Goal: Transaction & Acquisition: Obtain resource

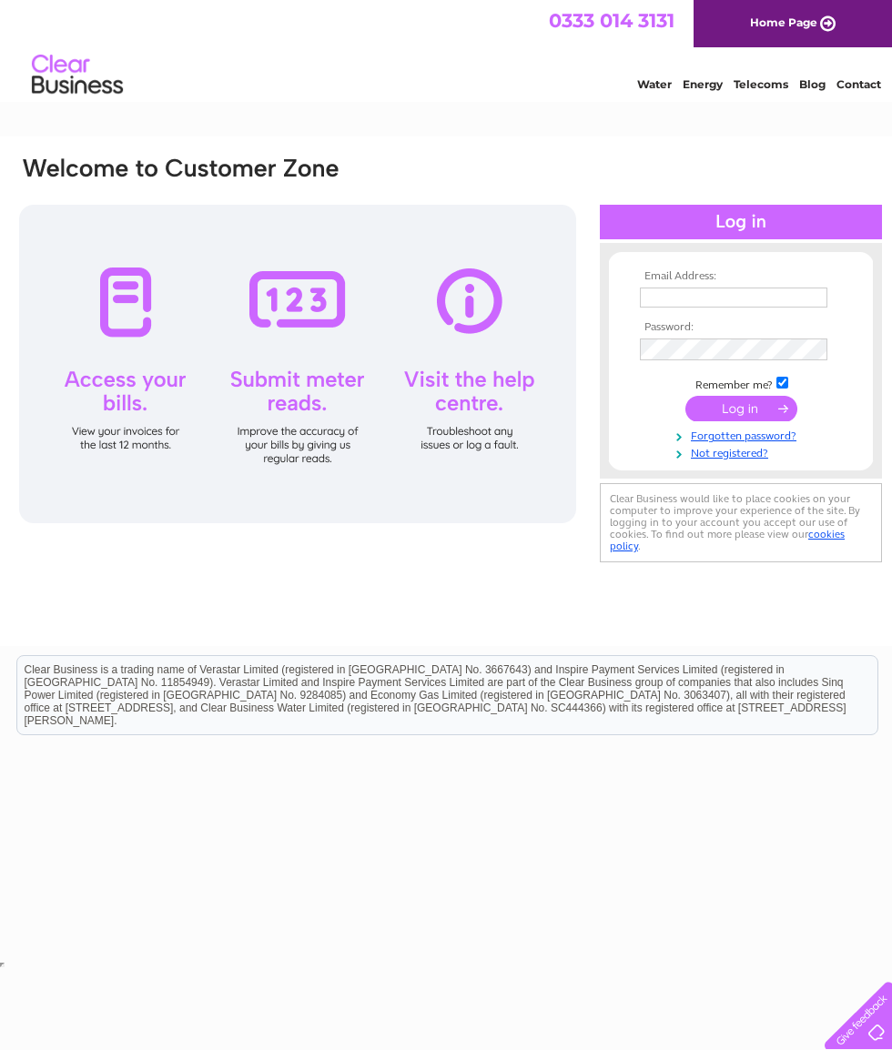
click at [729, 289] on input "text" at bounding box center [734, 298] width 188 height 20
type input "Johnhogg1951@gmail.com"
click at [745, 417] on input "submit" at bounding box center [741, 410] width 112 height 25
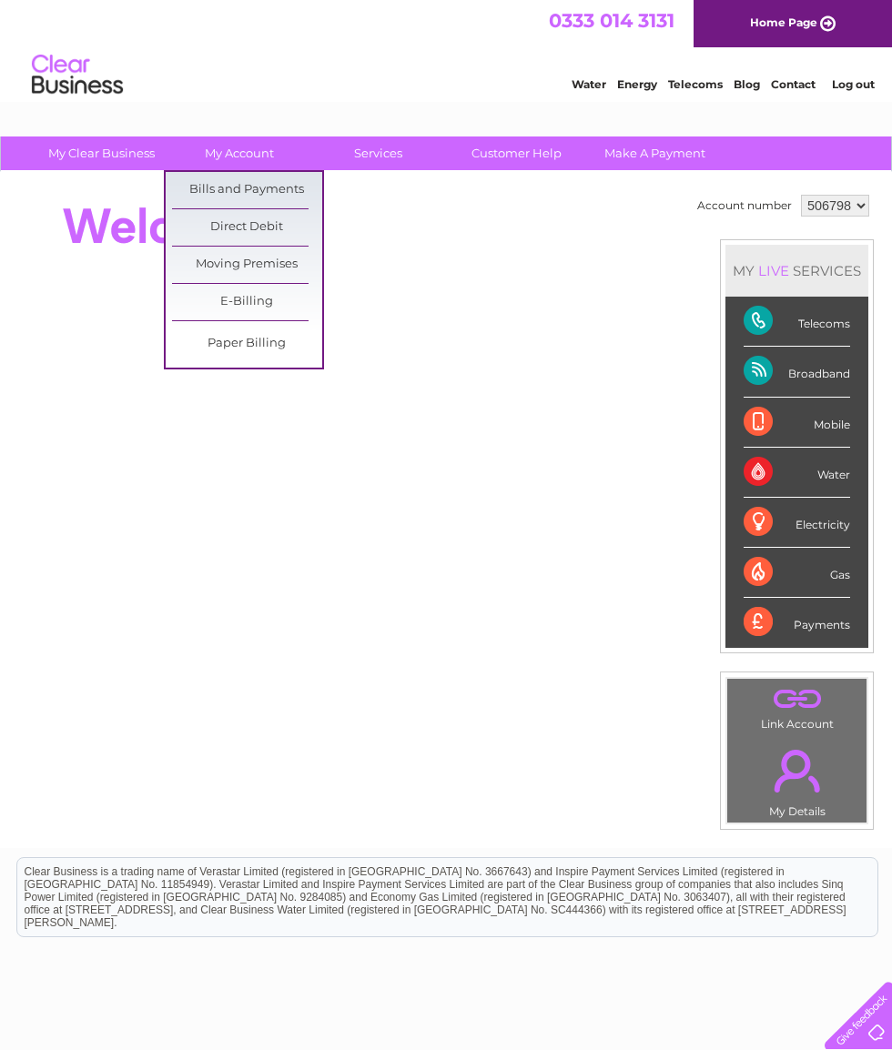
click at [269, 194] on link "Bills and Payments" at bounding box center [247, 190] width 150 height 36
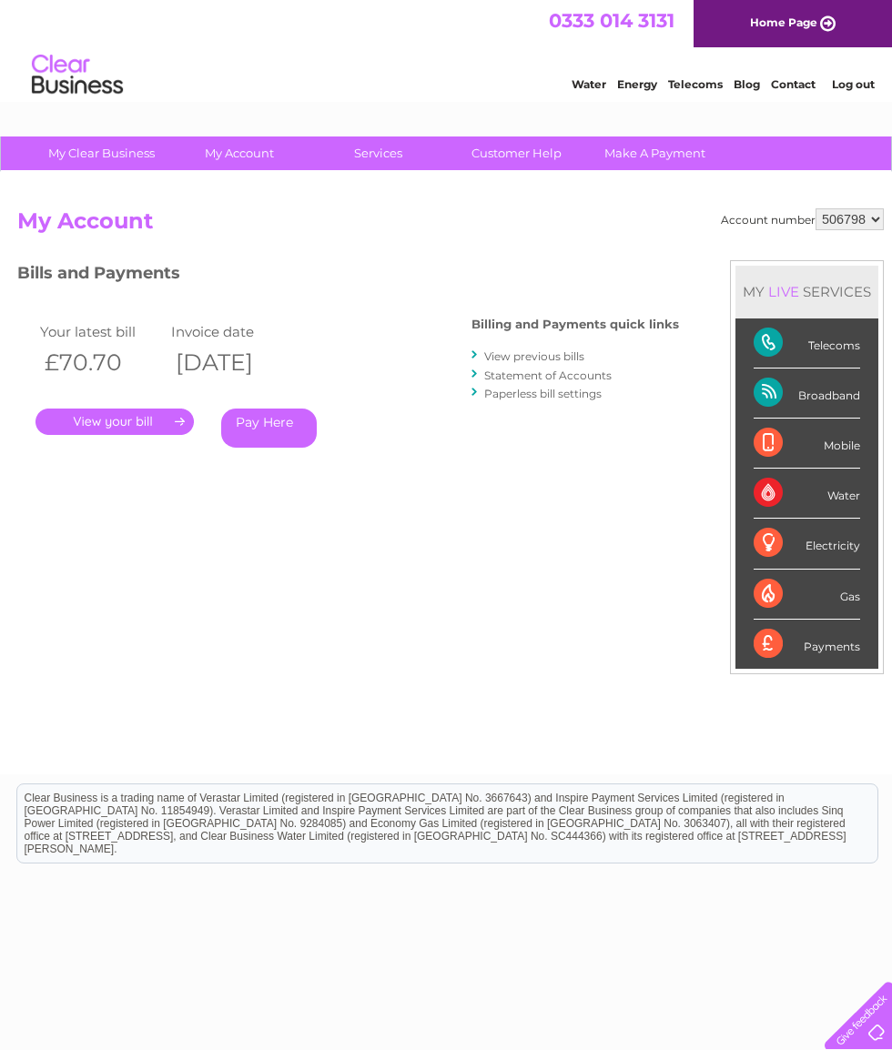
click at [125, 423] on link "." at bounding box center [114, 422] width 158 height 26
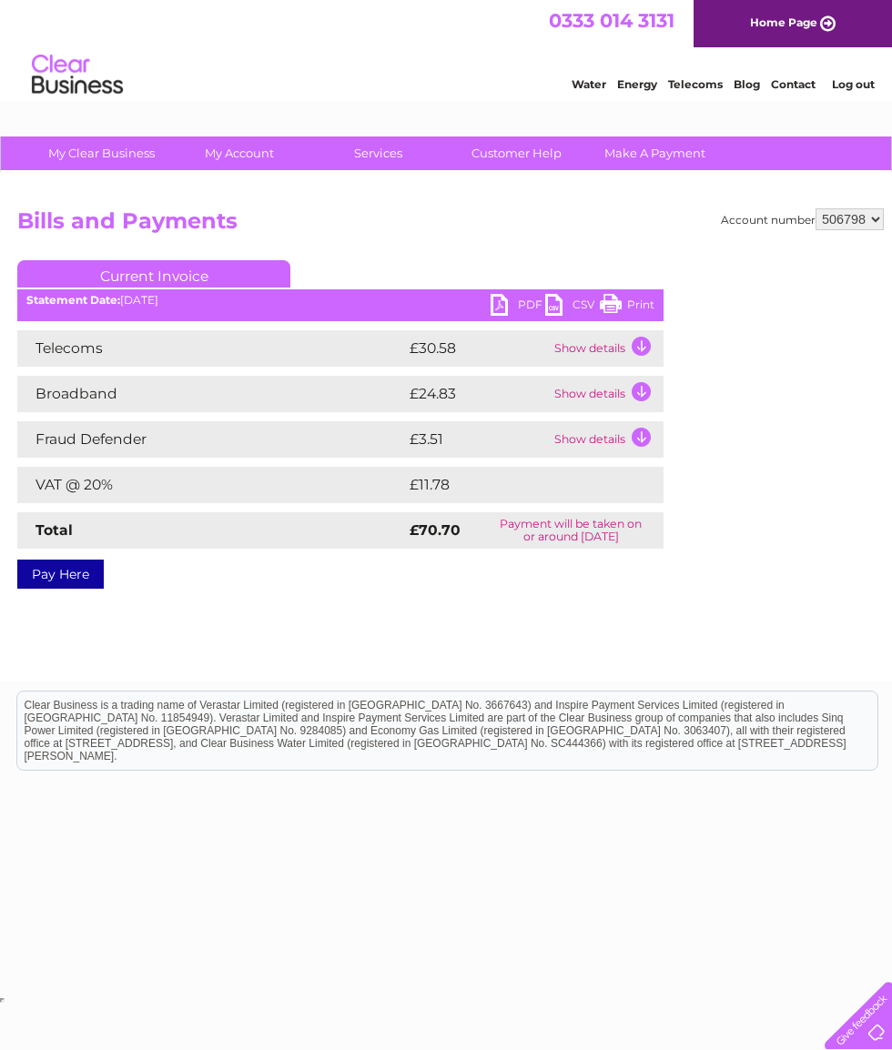
click at [513, 303] on link "PDF" at bounding box center [518, 307] width 55 height 26
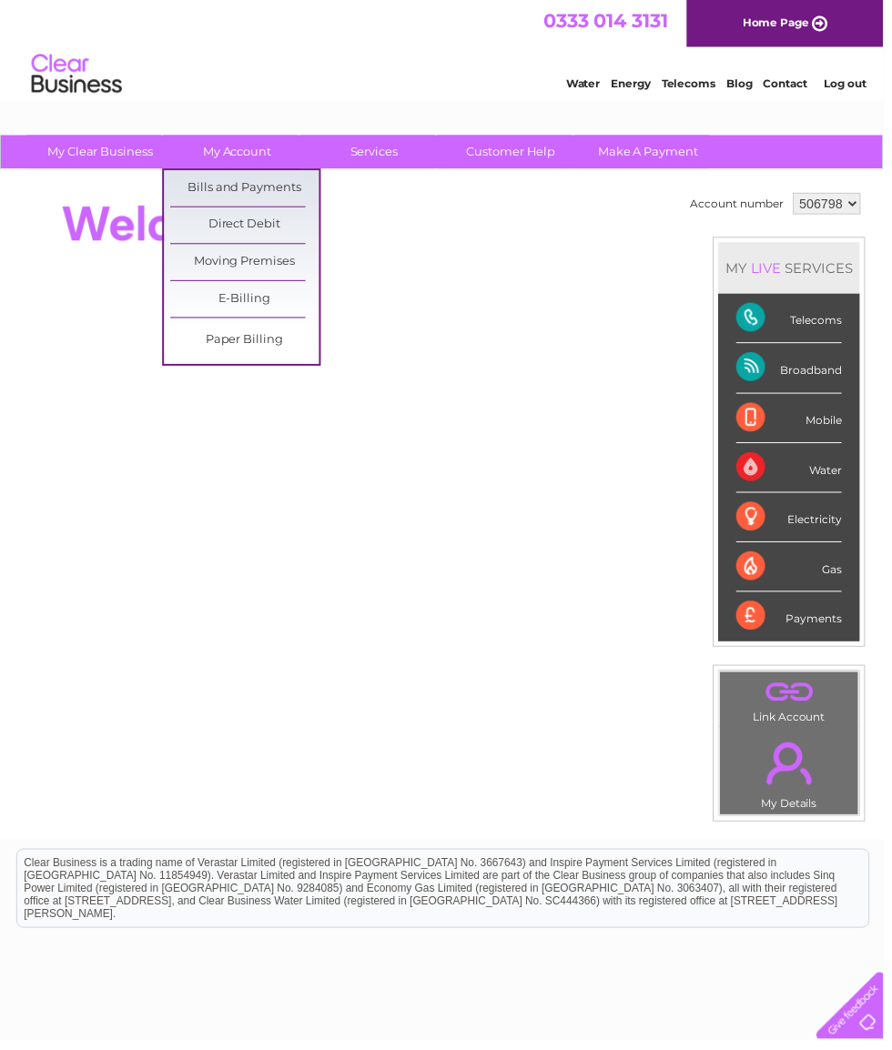
click at [276, 188] on link "Bills and Payments" at bounding box center [247, 190] width 150 height 36
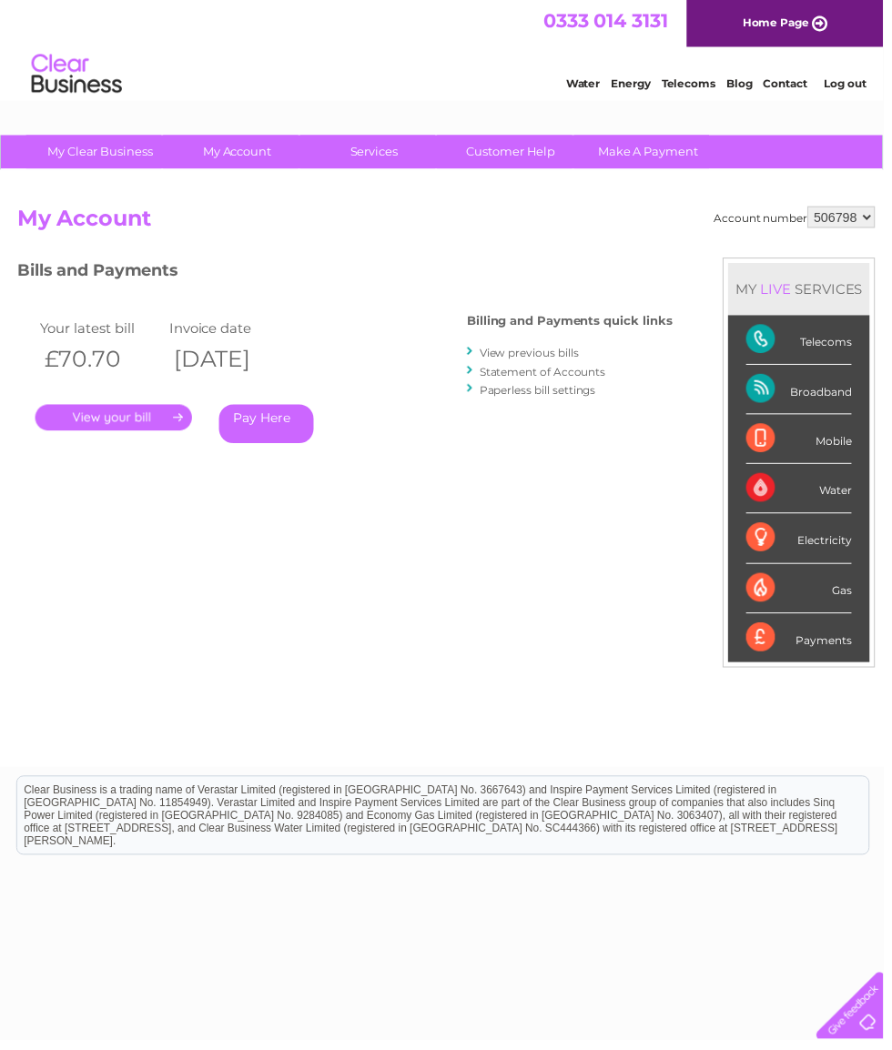
click at [849, 222] on select "506798 909240" at bounding box center [850, 219] width 68 height 22
select select "909240"
click at [137, 428] on link "." at bounding box center [114, 422] width 158 height 26
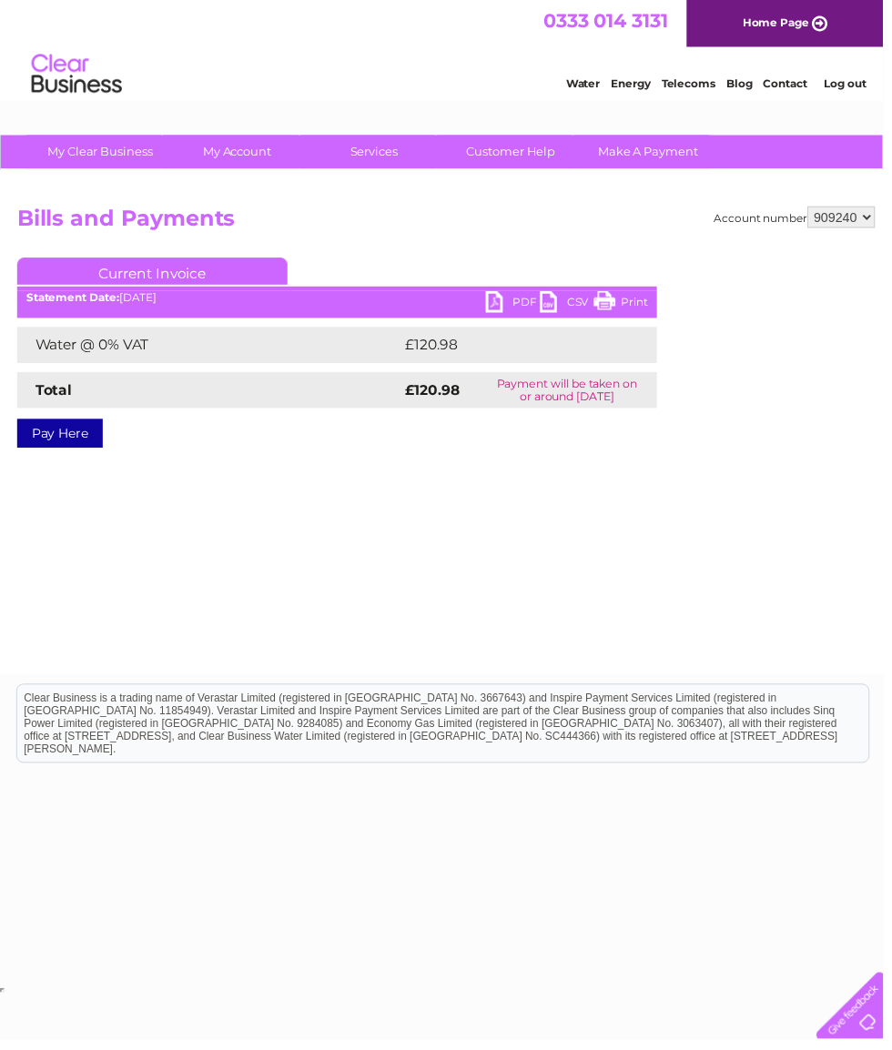
click at [506, 304] on link "PDF" at bounding box center [518, 307] width 55 height 26
